Goal: Transaction & Acquisition: Purchase product/service

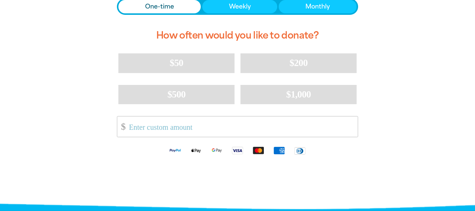
scroll to position [189, 0]
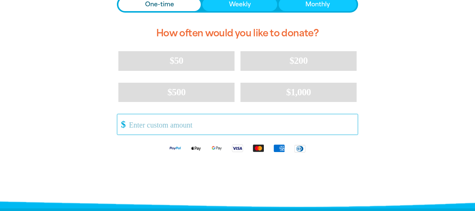
click at [188, 126] on input "Other Amount" at bounding box center [241, 124] width 234 height 20
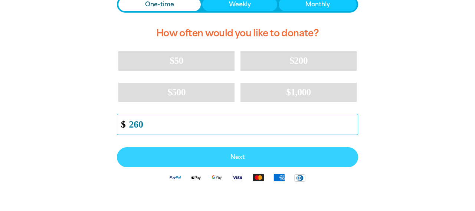
type input "260"
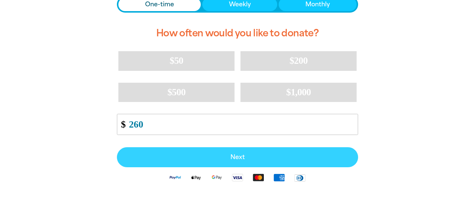
click at [220, 157] on span "Next" at bounding box center [237, 157] width 225 height 6
select select "AU"
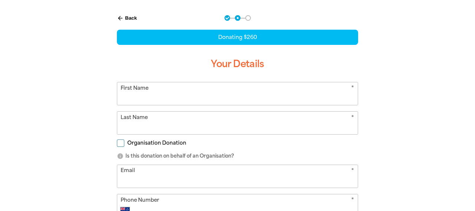
scroll to position [155, 0]
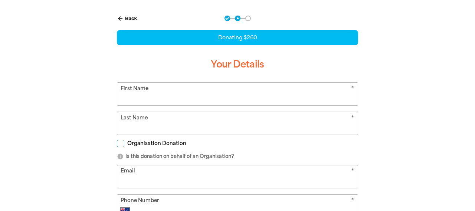
click at [174, 94] on input "First Name" at bounding box center [237, 94] width 240 height 23
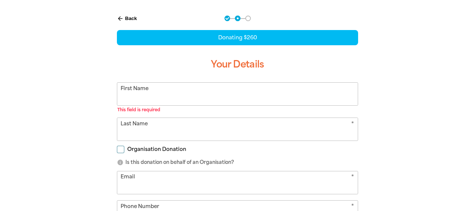
type input "Annabel"
type input "[PERSON_NAME]"
type input "[EMAIL_ADDRESS][DOMAIN_NAME]"
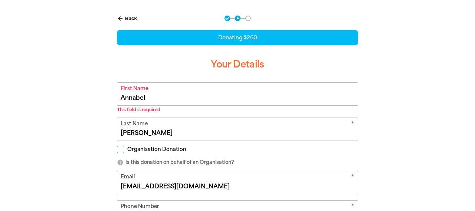
type input "0403 831 399"
type input "[STREET_ADDRESS]"
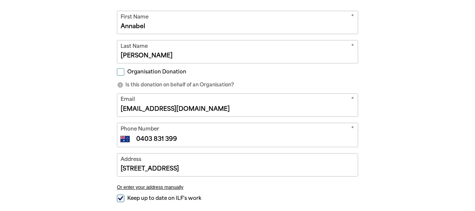
scroll to position [246, 0]
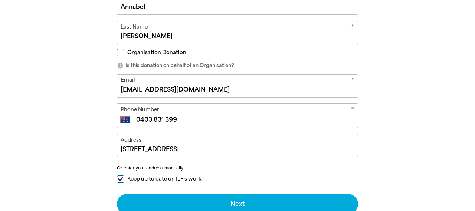
click at [251, 86] on input "[EMAIL_ADDRESS][DOMAIN_NAME]" at bounding box center [237, 86] width 240 height 23
click at [237, 87] on input "[EMAIL_ADDRESS][DOMAIN_NAME]" at bounding box center [237, 86] width 240 height 23
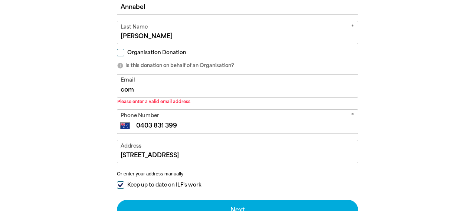
type input "[EMAIL_ADDRESS][DOMAIN_NAME]"
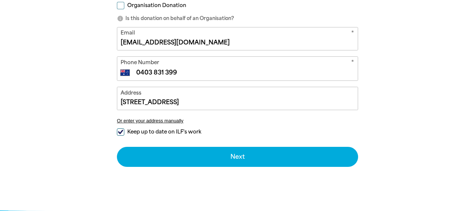
scroll to position [293, 0]
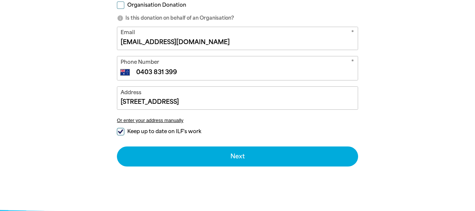
click at [121, 130] on input "Keep up to date on ILF's work" at bounding box center [120, 131] width 7 height 7
checkbox input "false"
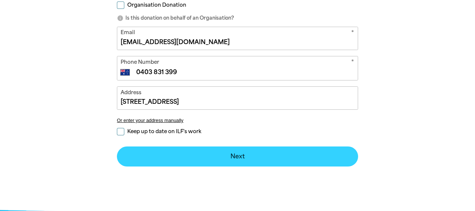
click at [227, 157] on button "Next chevron_right" at bounding box center [237, 156] width 241 height 20
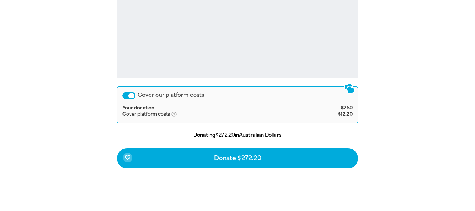
scroll to position [346, 0]
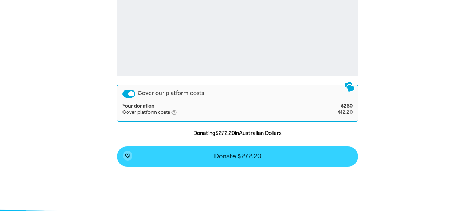
click at [219, 155] on span "Donate $272.20" at bounding box center [237, 157] width 47 height 6
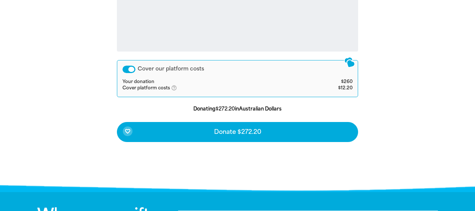
scroll to position [371, 0]
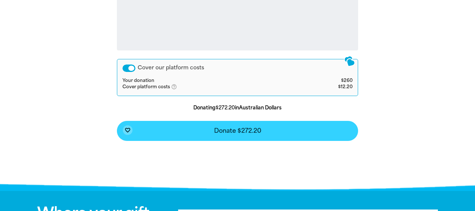
click at [199, 129] on button "favorite_border Donate $272.20" at bounding box center [237, 131] width 241 height 20
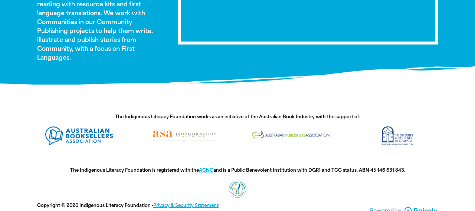
scroll to position [588, 0]
